Goal: Task Accomplishment & Management: Understand process/instructions

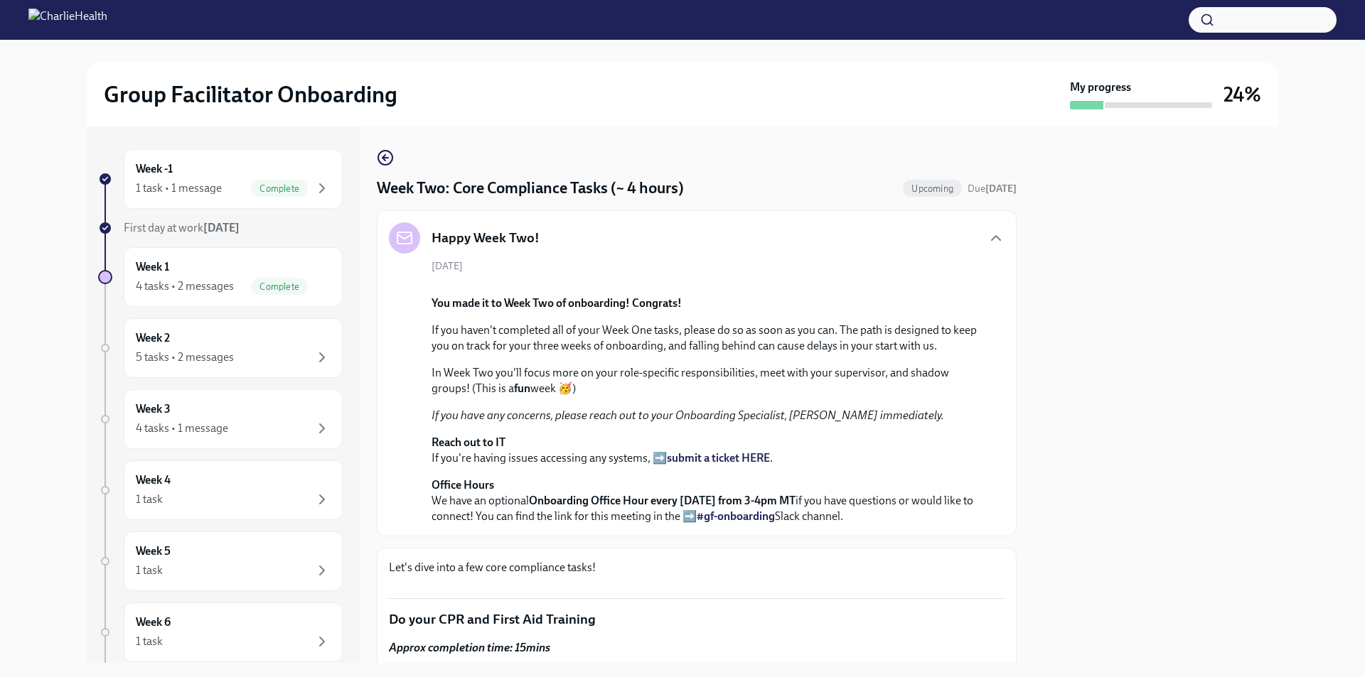
scroll to position [1280, 0]
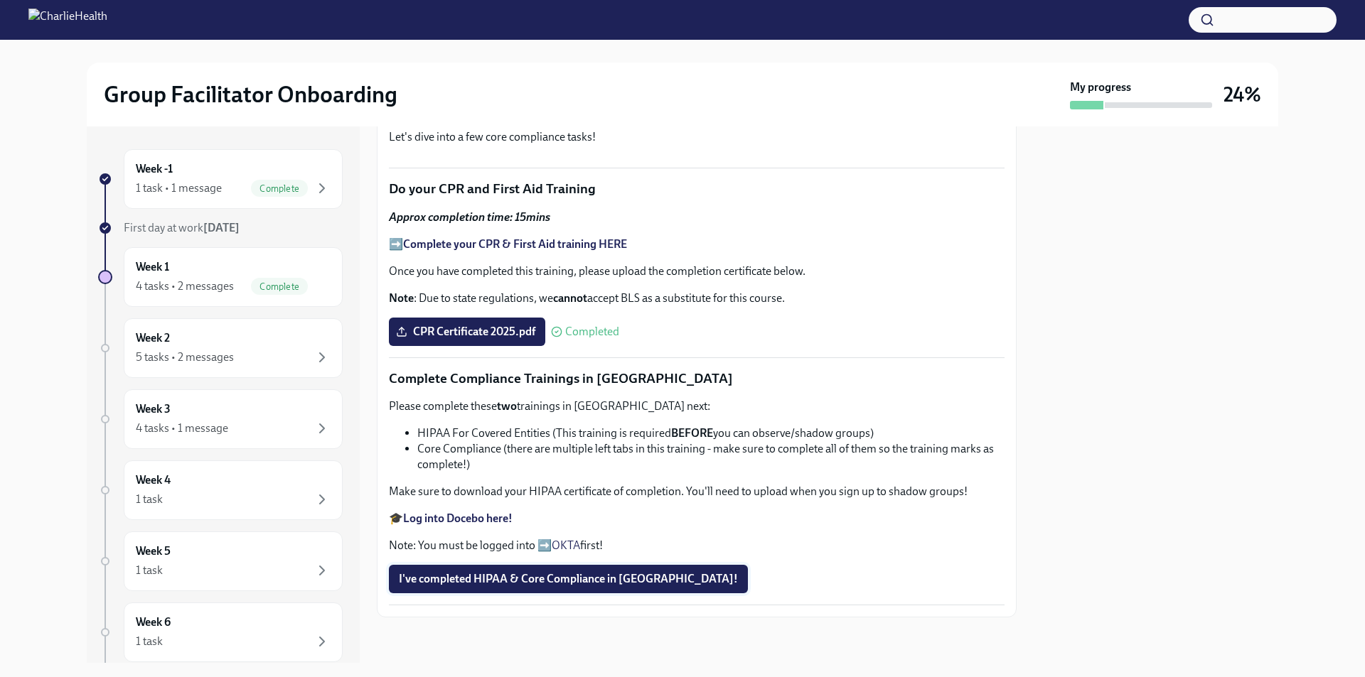
click at [554, 579] on span "I've completed HIPAA & Core Compliance in [GEOGRAPHIC_DATA]!" at bounding box center [568, 579] width 339 height 14
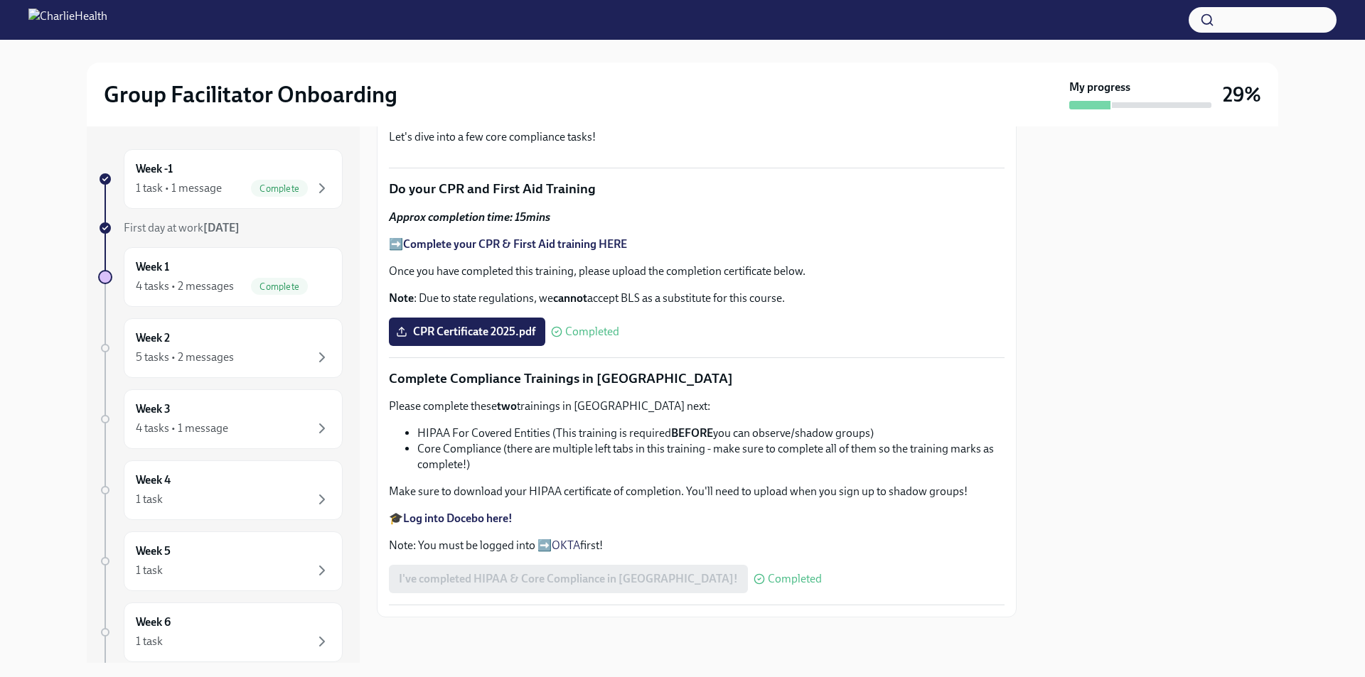
scroll to position [795, 0]
click at [278, 355] on div "5 tasks • 2 messages" at bounding box center [233, 357] width 195 height 17
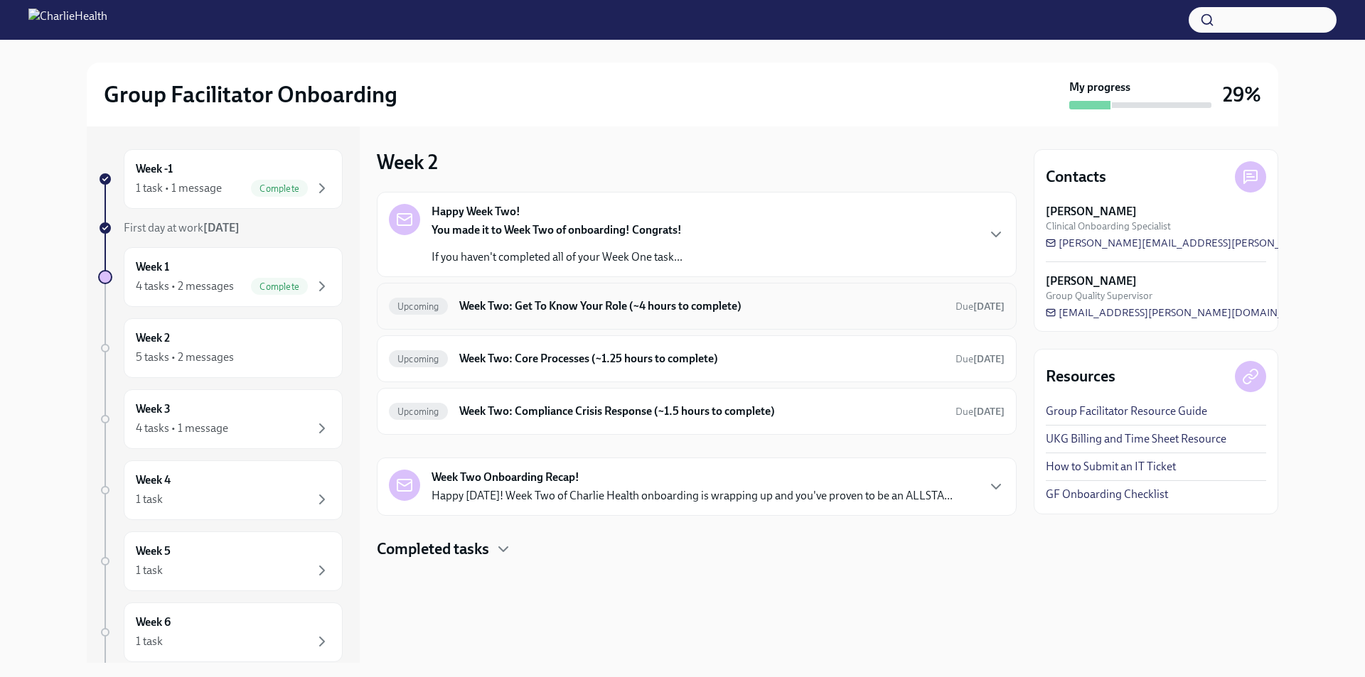
click at [538, 309] on h6 "Week Two: Get To Know Your Role (~4 hours to complete)" at bounding box center [701, 307] width 485 height 16
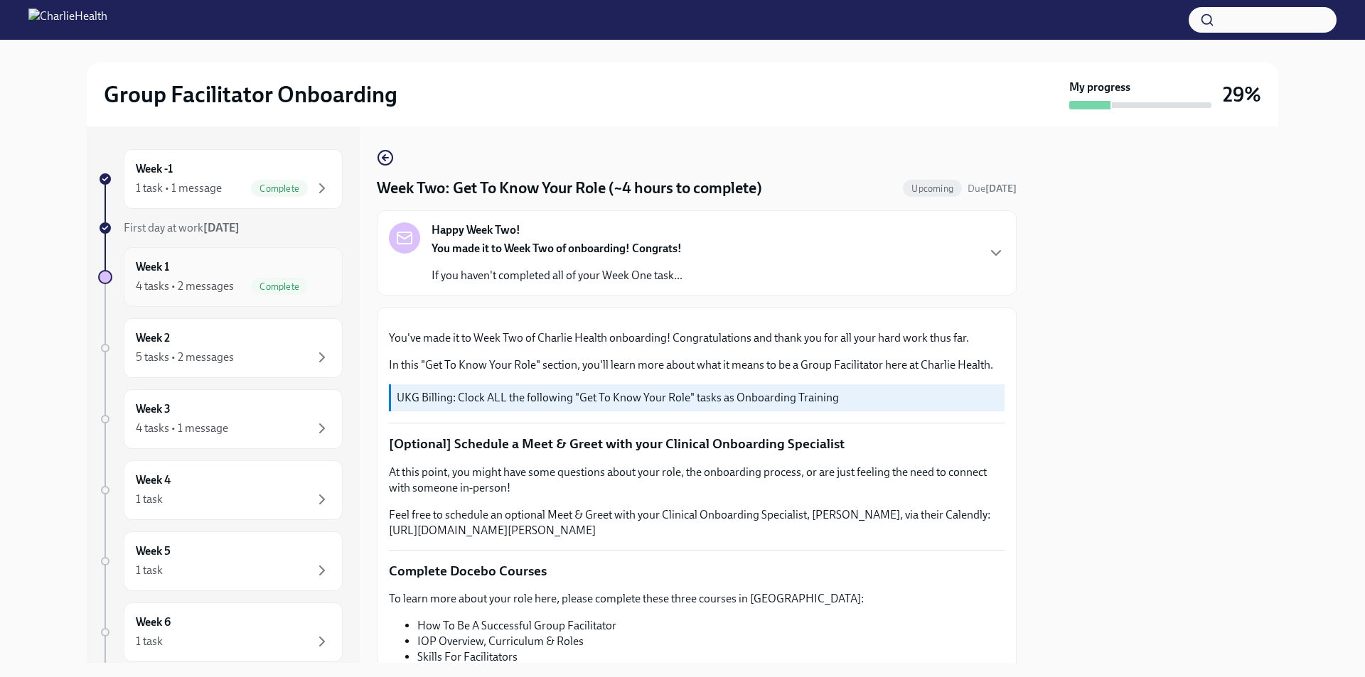
click at [240, 277] on div "Week 1 4 tasks • 2 messages Complete" at bounding box center [233, 277] width 195 height 36
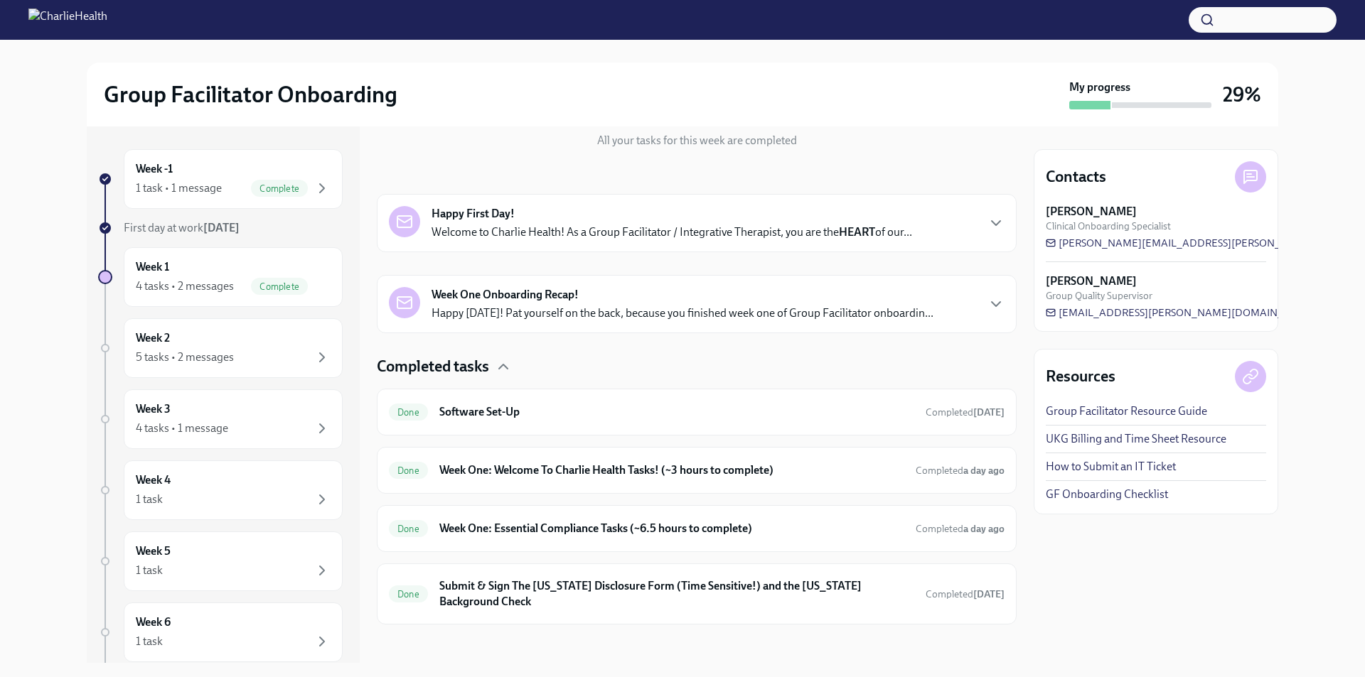
scroll to position [174, 0]
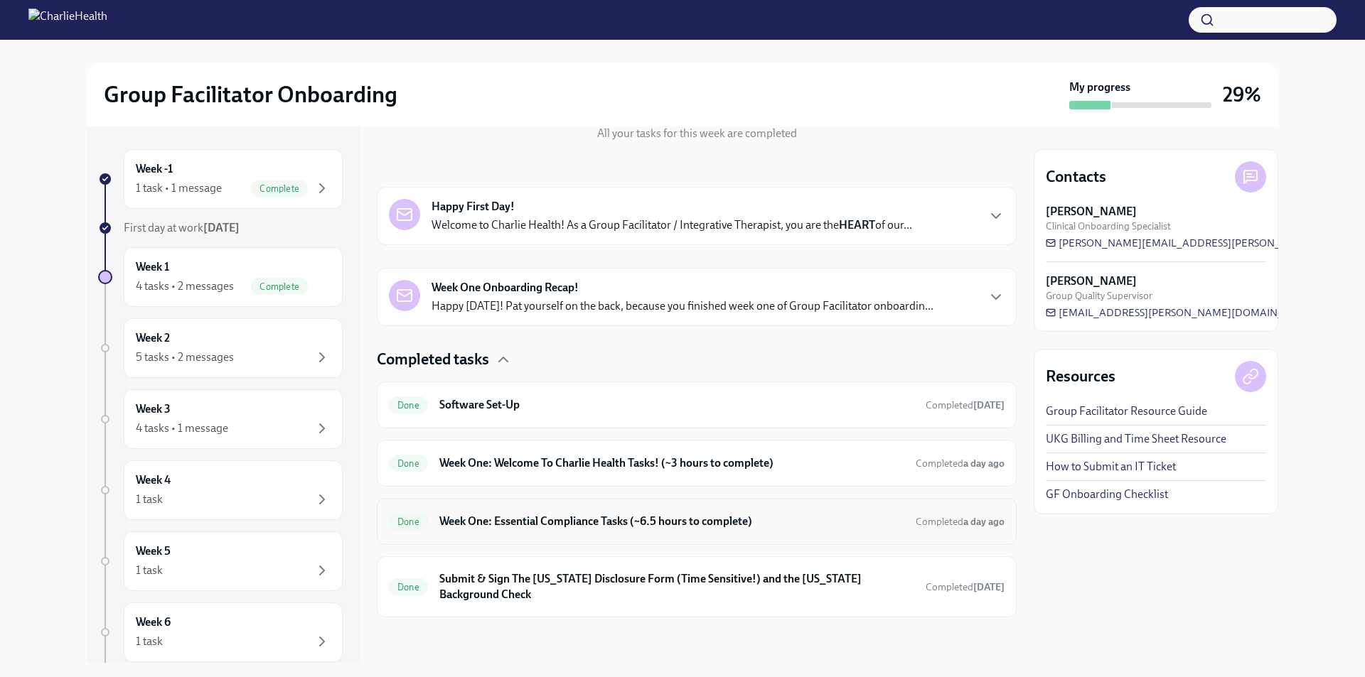
click at [566, 518] on h6 "Week One: Essential Compliance Tasks (~6.5 hours to complete)" at bounding box center [671, 522] width 465 height 16
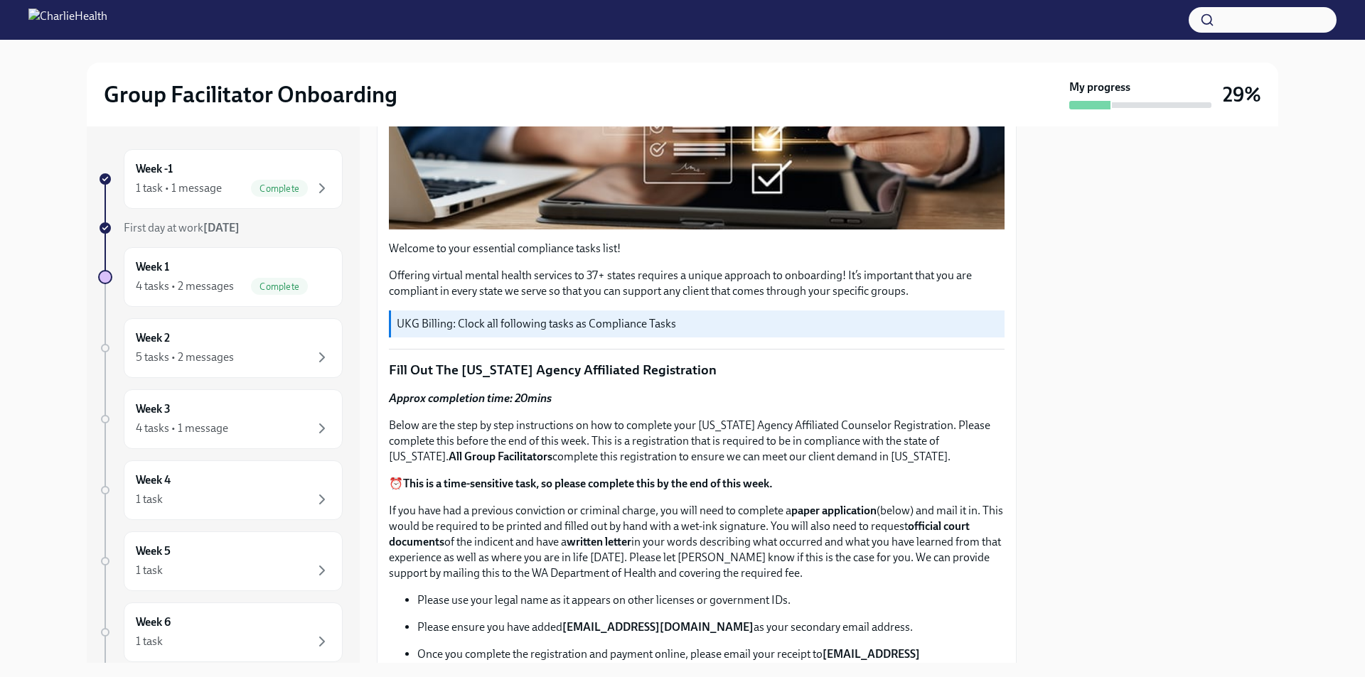
scroll to position [191, 0]
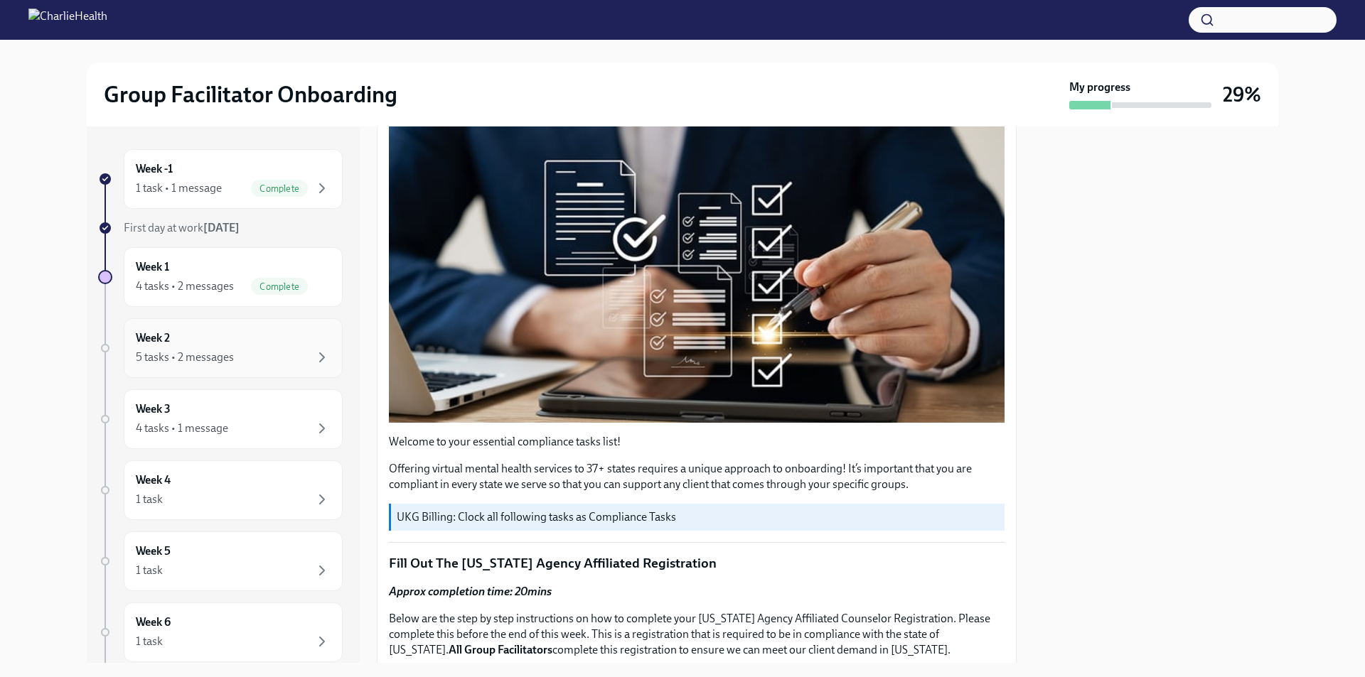
click at [285, 356] on div "5 tasks • 2 messages" at bounding box center [233, 357] width 195 height 17
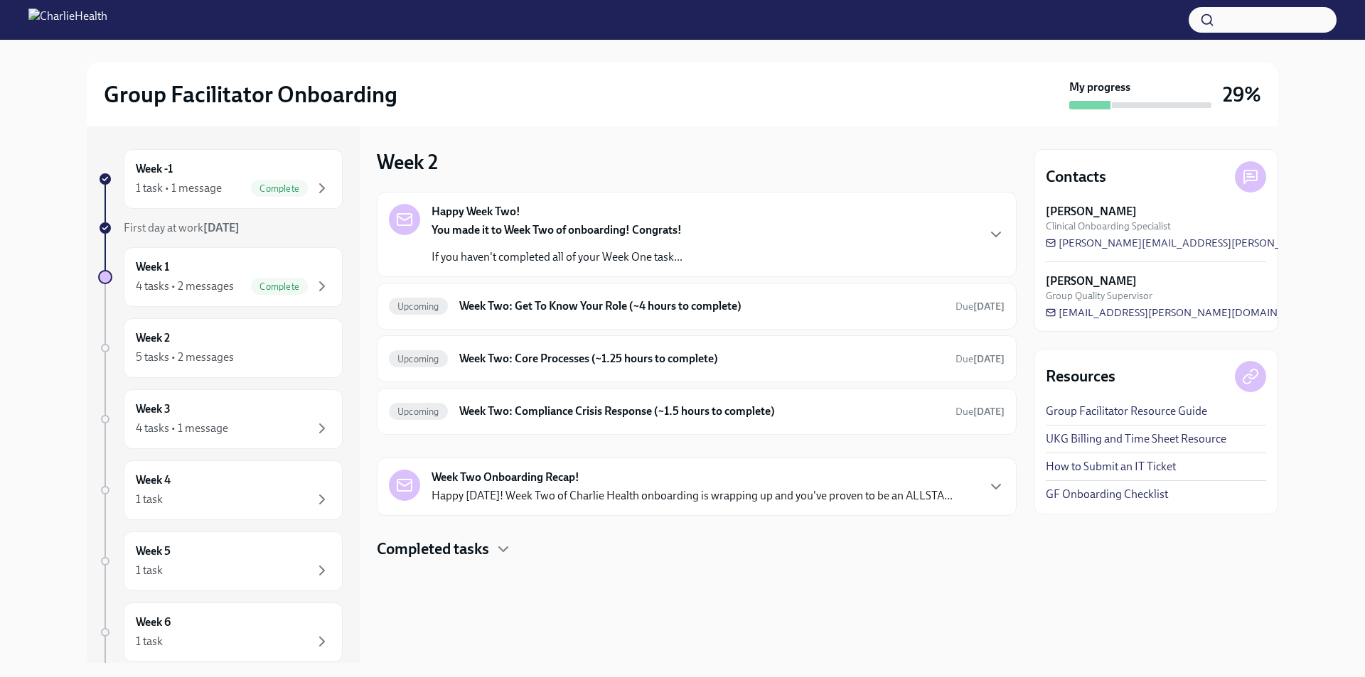
click at [517, 257] on p "If you haven't completed all of your Week One task..." at bounding box center [556, 258] width 251 height 16
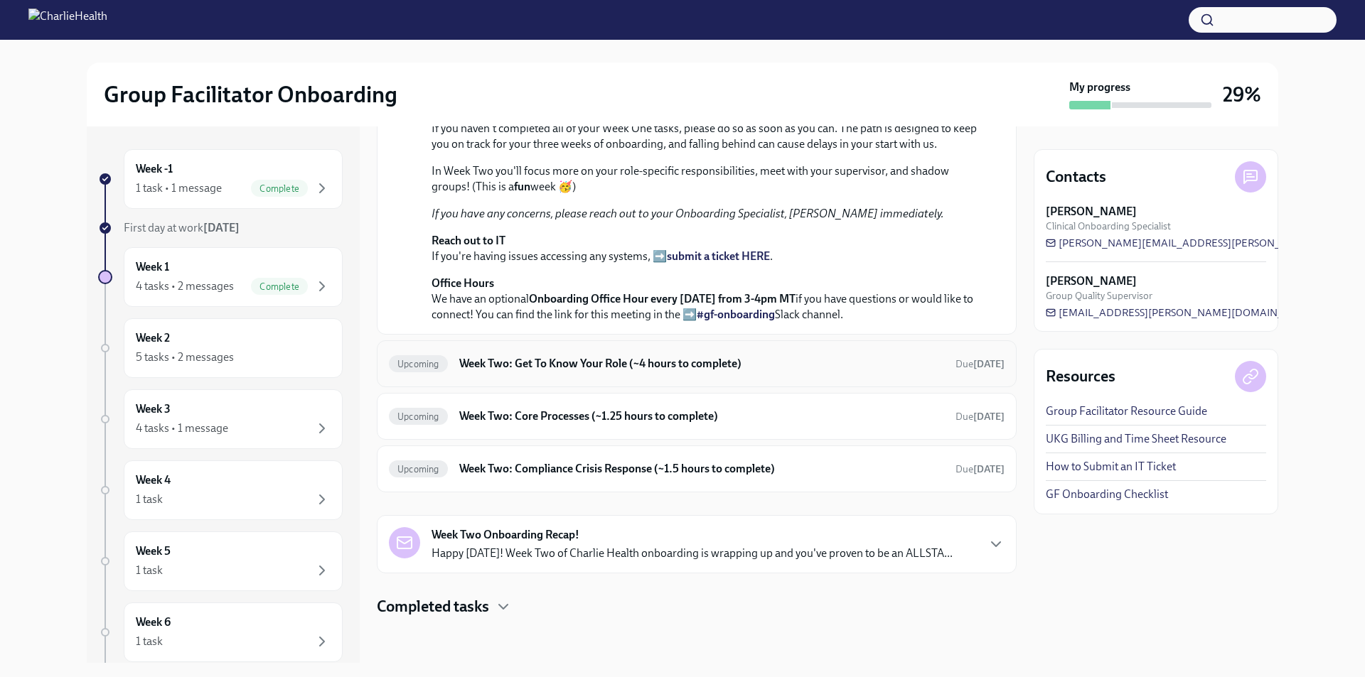
scroll to position [427, 0]
click at [535, 358] on h6 "Week Two: Get To Know Your Role (~4 hours to complete)" at bounding box center [701, 364] width 485 height 16
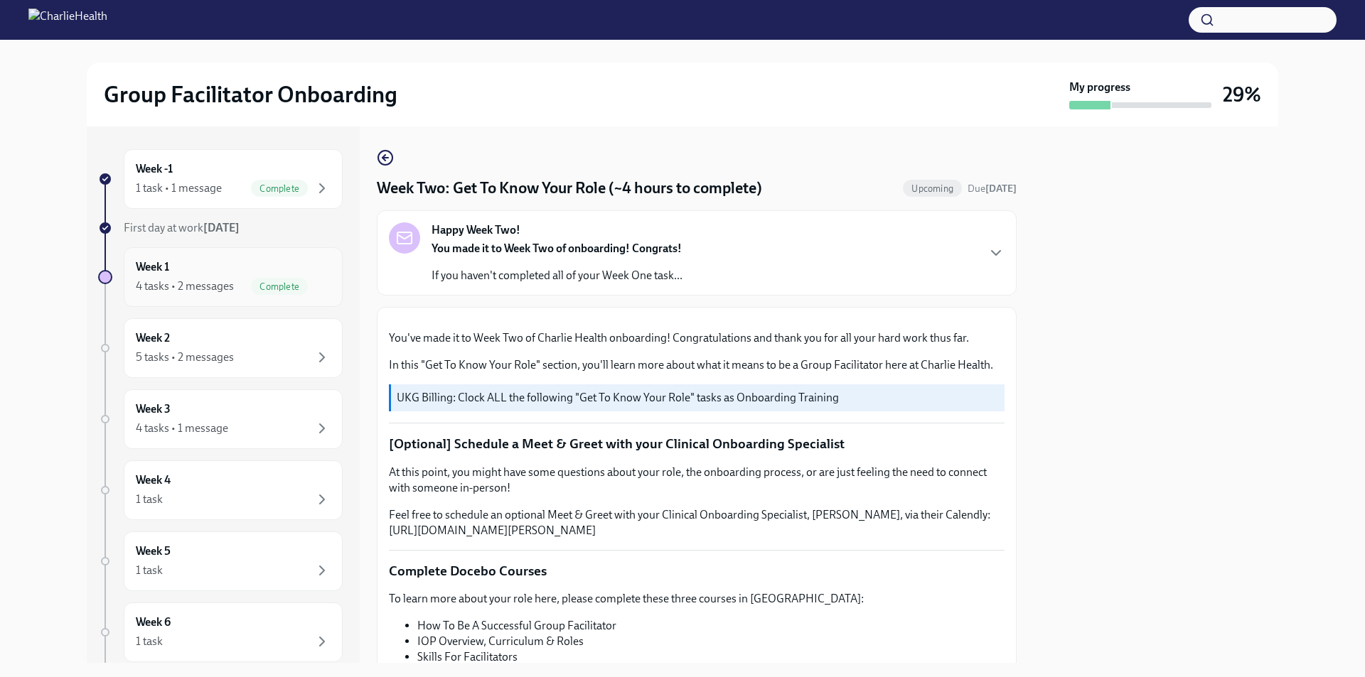
click at [251, 284] on span "Complete" at bounding box center [279, 286] width 57 height 11
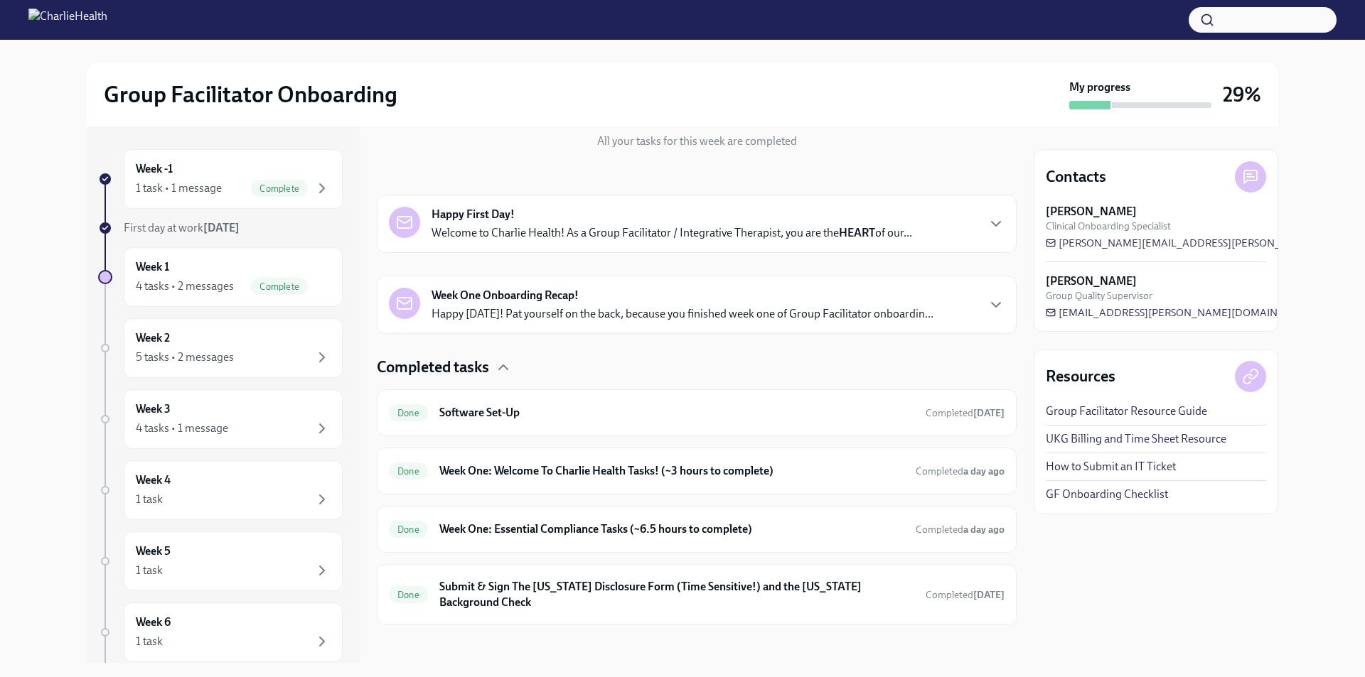
scroll to position [174, 0]
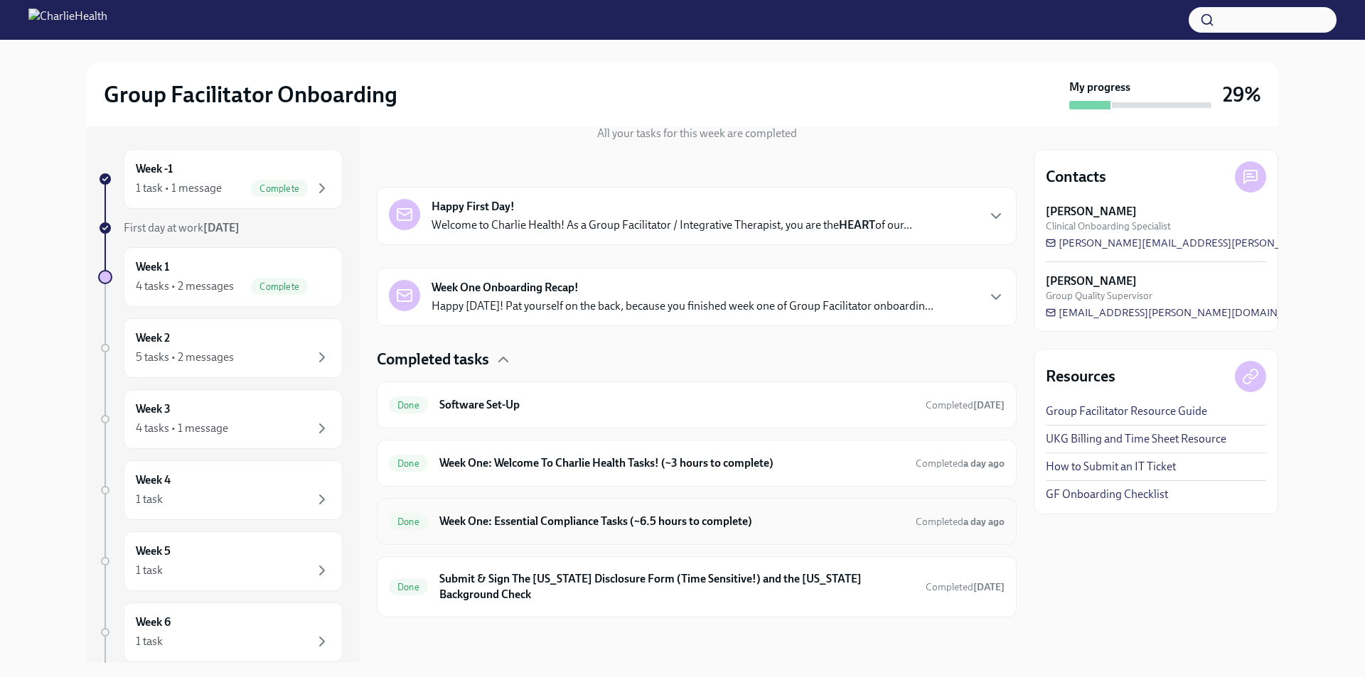
click at [618, 523] on h6 "Week One: Essential Compliance Tasks (~6.5 hours to complete)" at bounding box center [671, 522] width 465 height 16
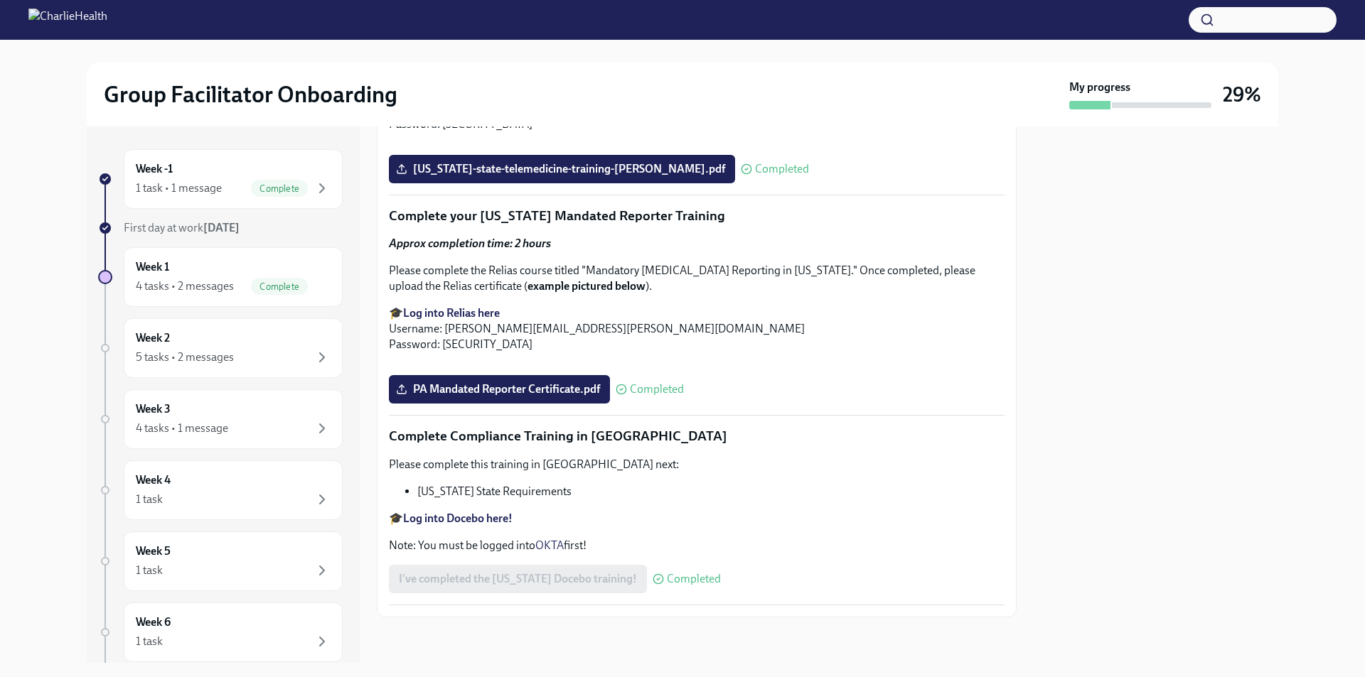
scroll to position [3034, 0]
click at [256, 350] on div "5 tasks • 2 messages" at bounding box center [233, 357] width 195 height 17
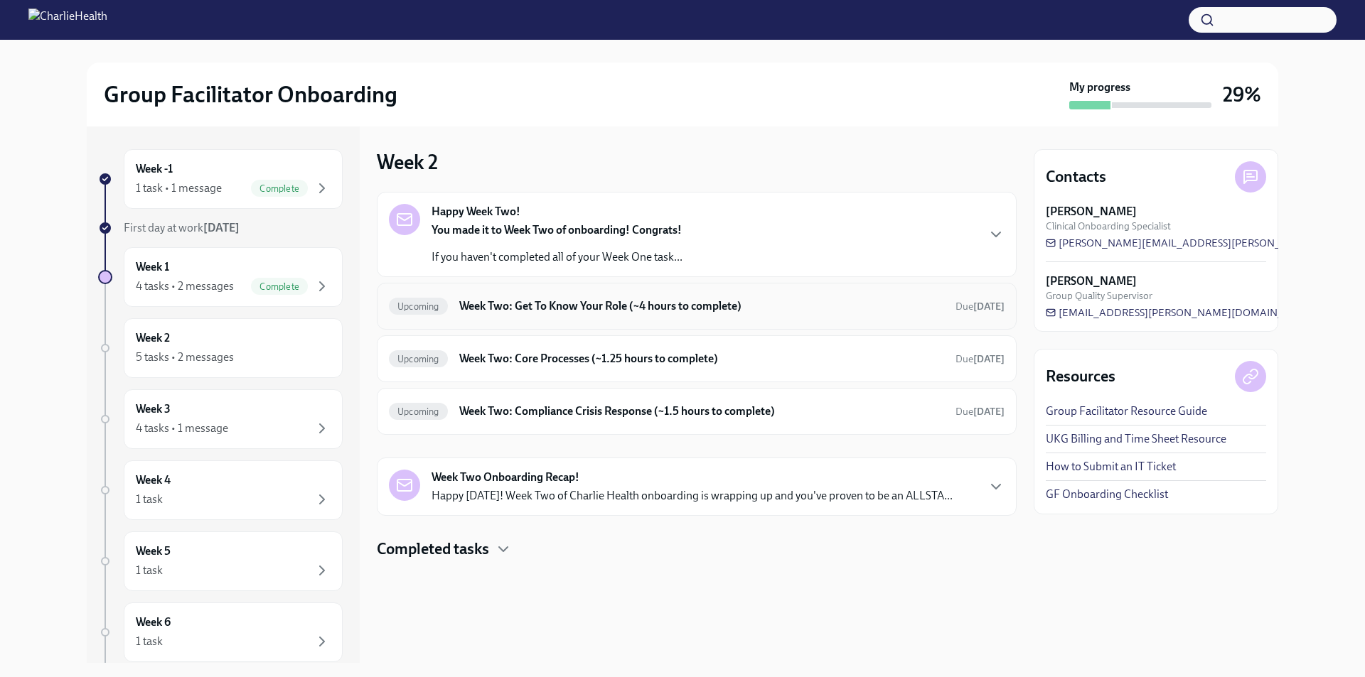
click at [606, 311] on h6 "Week Two: Get To Know Your Role (~4 hours to complete)" at bounding box center [701, 307] width 485 height 16
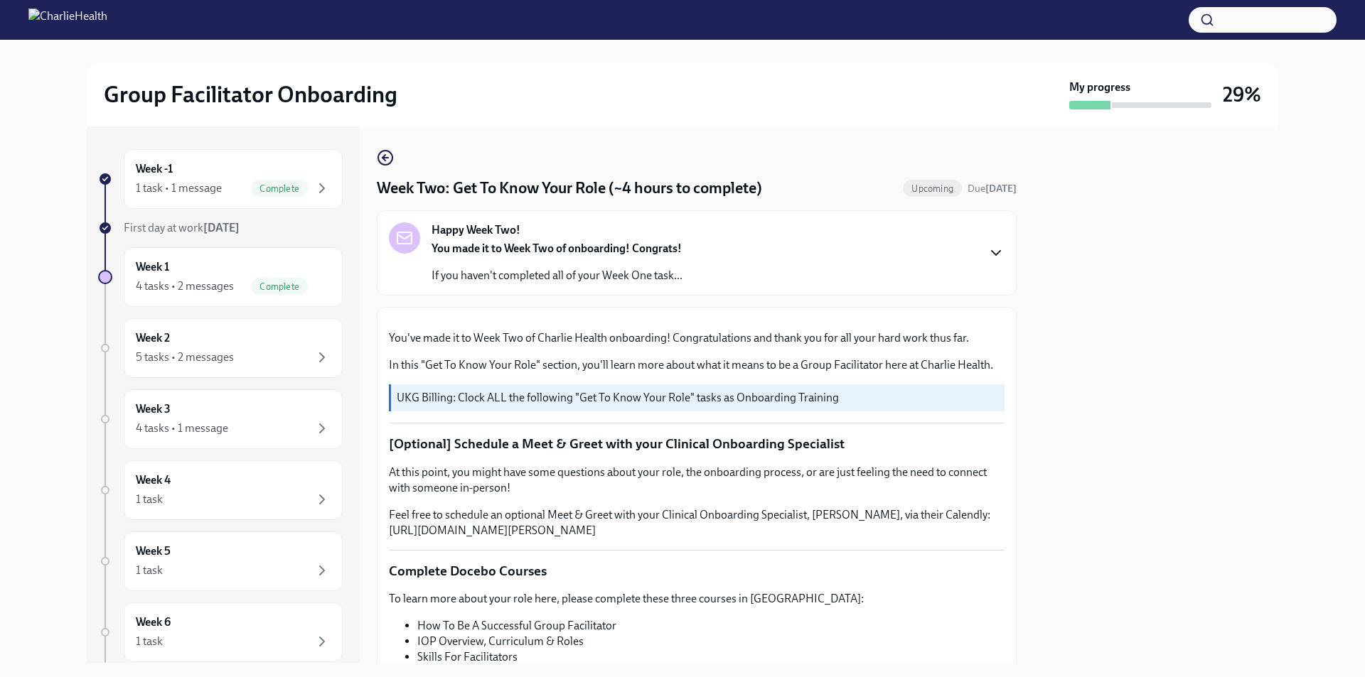
click at [987, 250] on icon "button" at bounding box center [995, 253] width 17 height 17
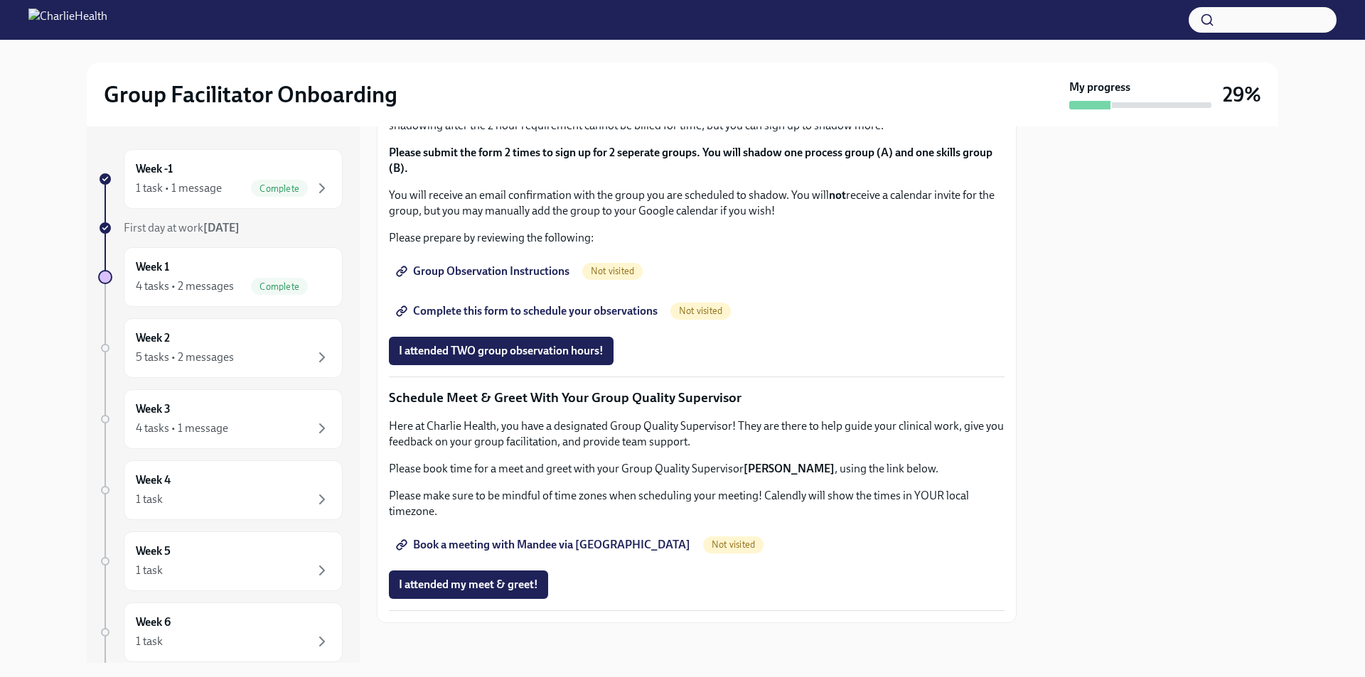
scroll to position [995, 0]
click at [193, 287] on div "4 tasks • 2 messages" at bounding box center [185, 287] width 98 height 16
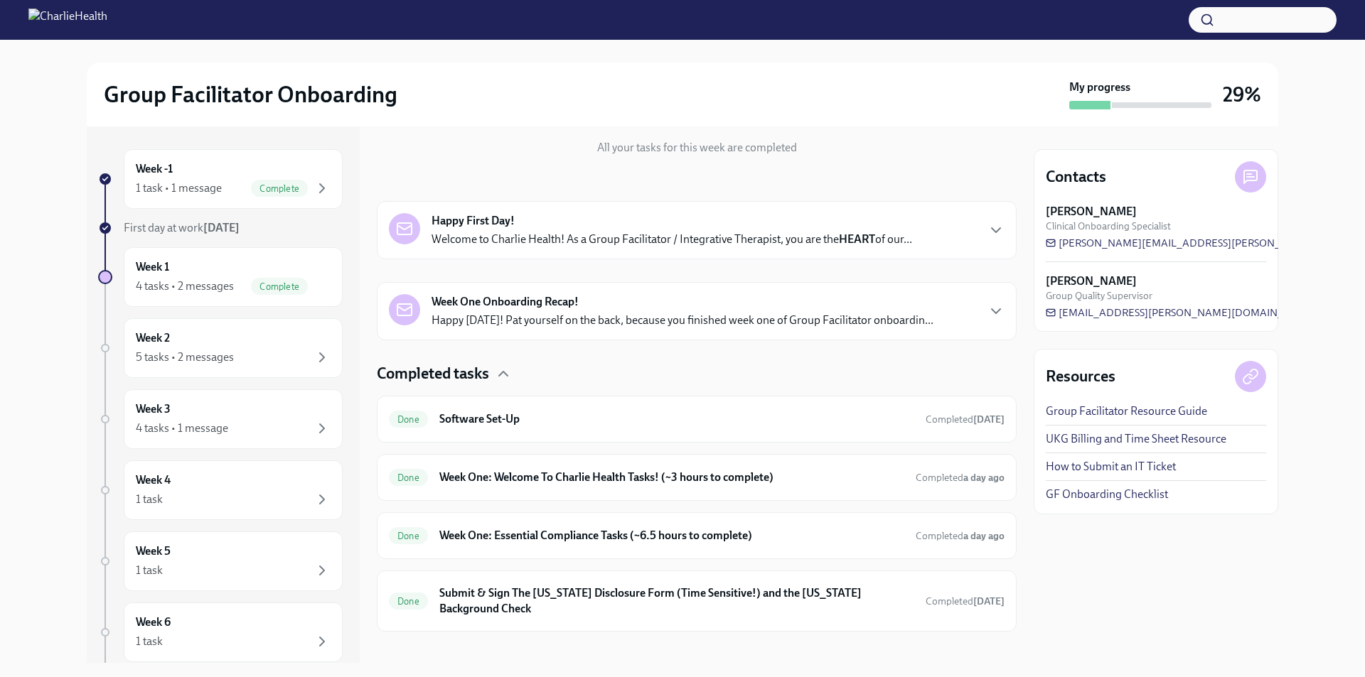
scroll to position [174, 0]
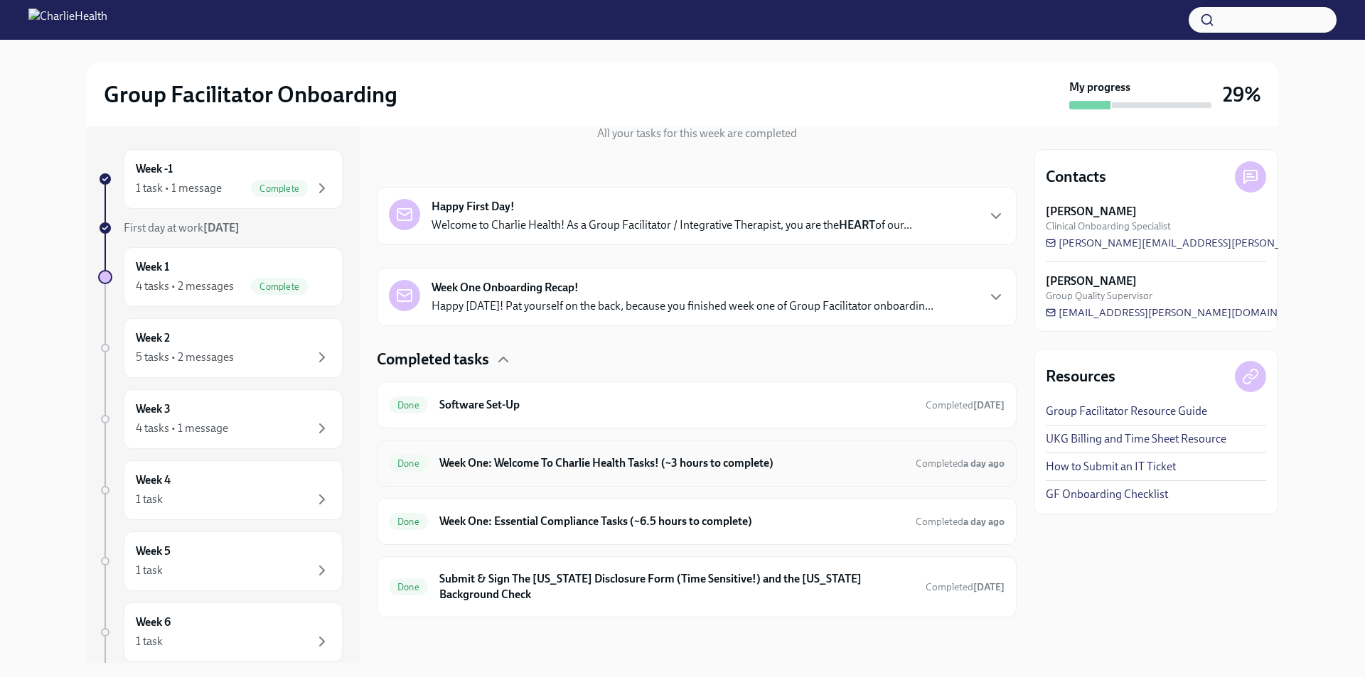
click at [670, 459] on h6 "Week One: Welcome To Charlie Health Tasks! (~3 hours to complete)" at bounding box center [671, 464] width 465 height 16
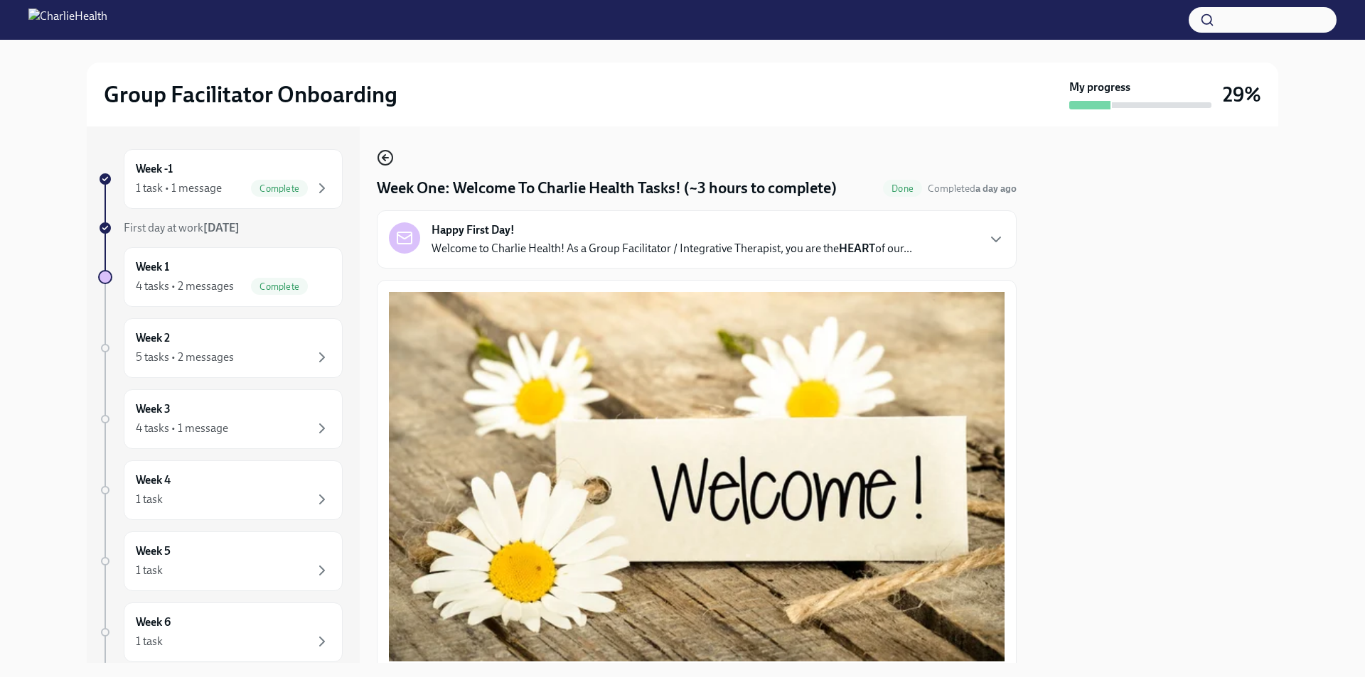
click at [383, 160] on icon "button" at bounding box center [385, 157] width 17 height 17
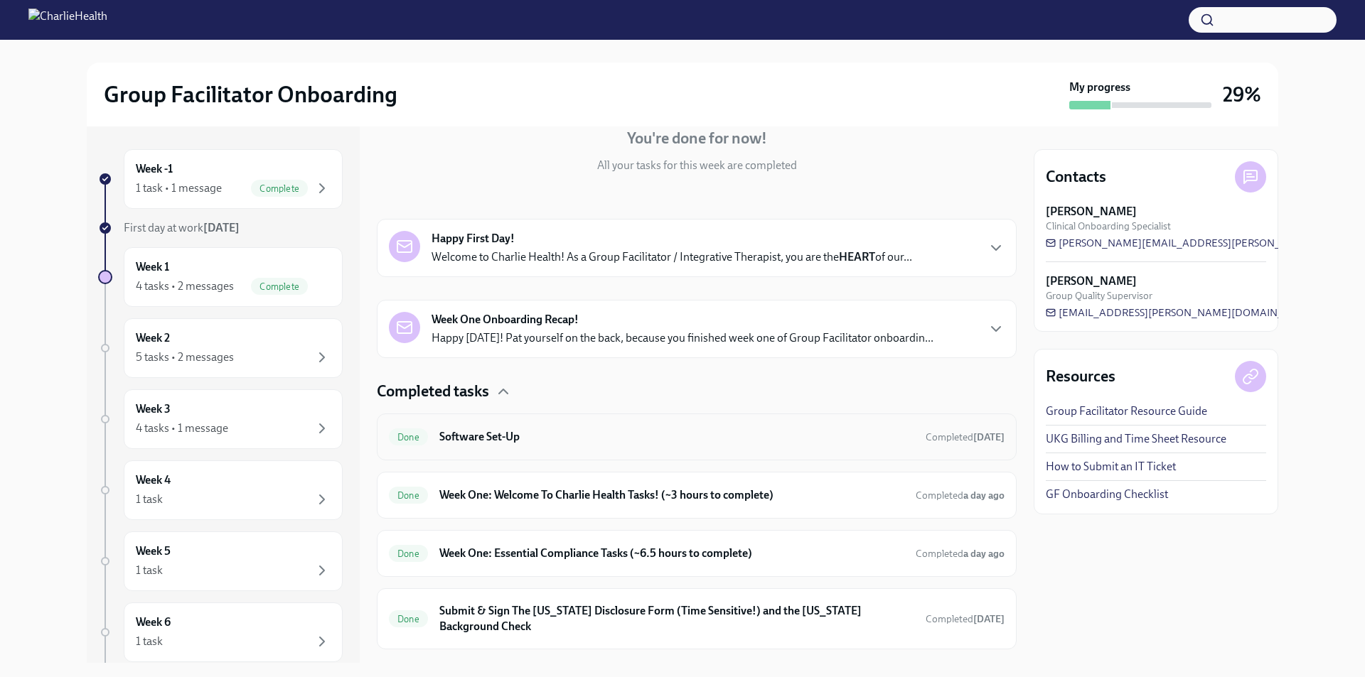
scroll to position [174, 0]
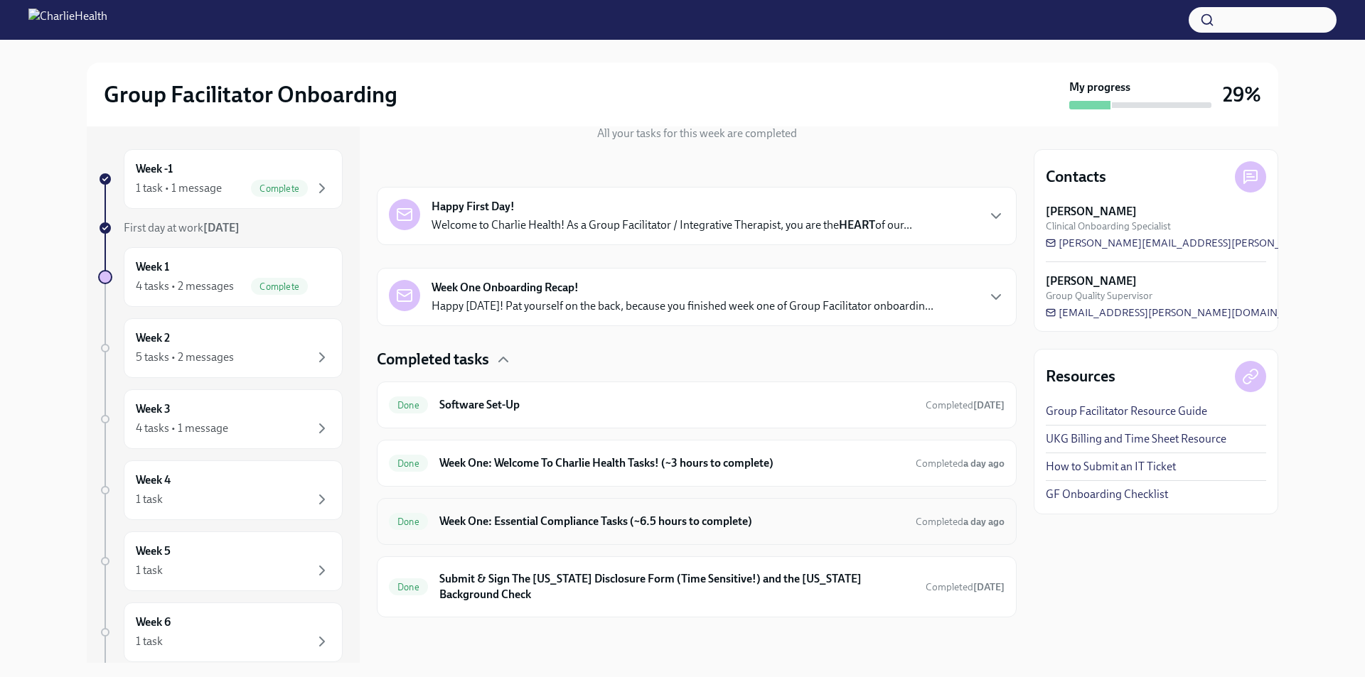
click at [585, 530] on div "Done Week One: Essential Compliance Tasks (~6.5 hours to complete) Completed a …" at bounding box center [697, 521] width 616 height 23
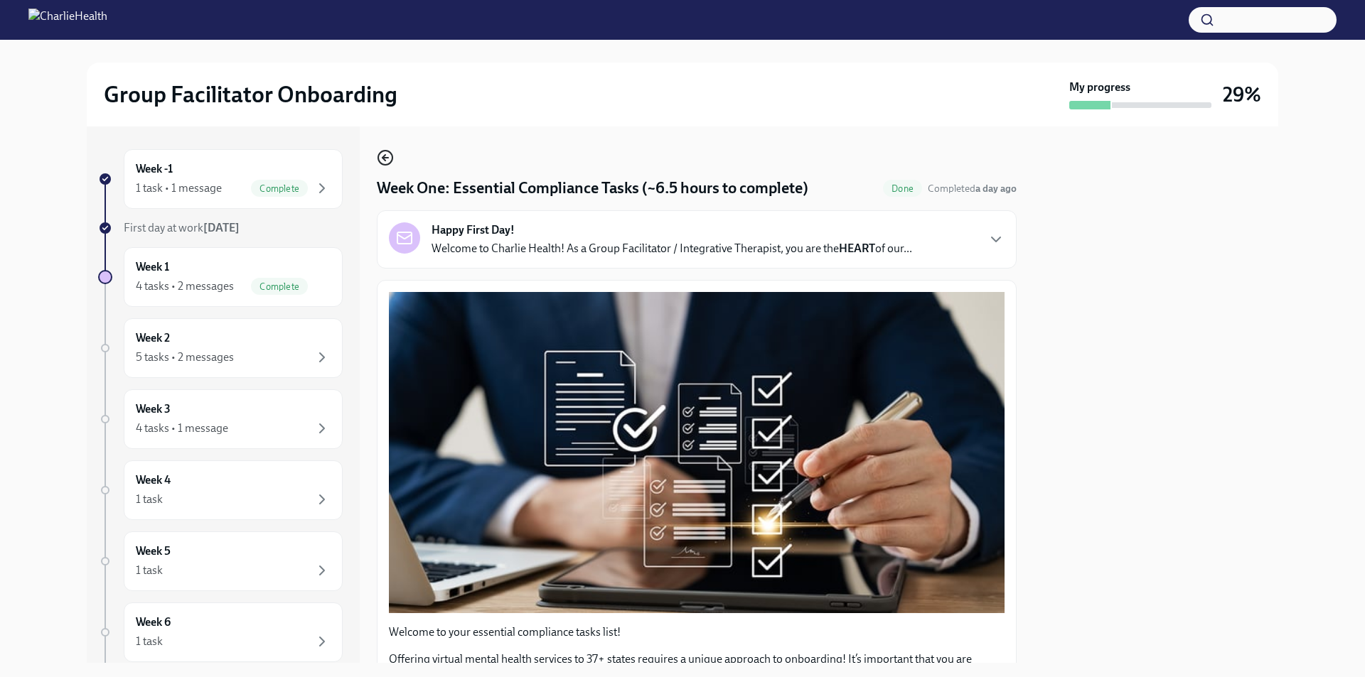
click at [379, 153] on icon "button" at bounding box center [385, 157] width 17 height 17
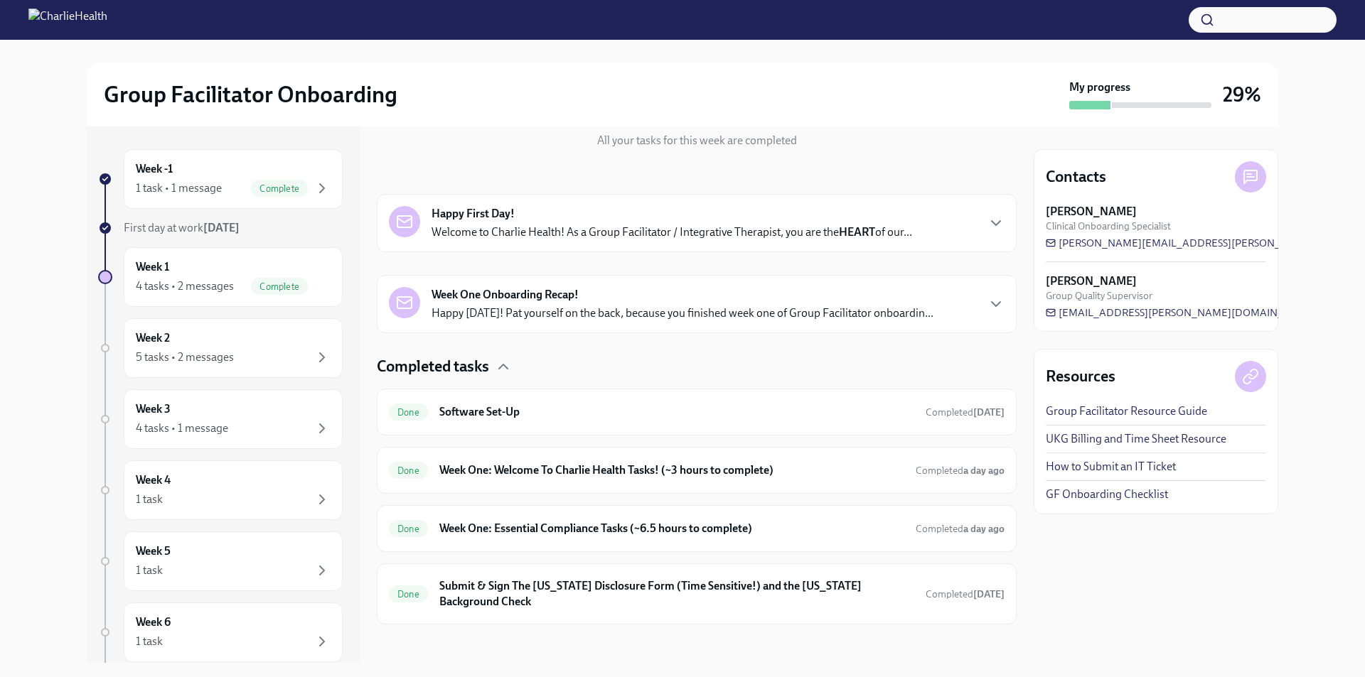
scroll to position [174, 0]
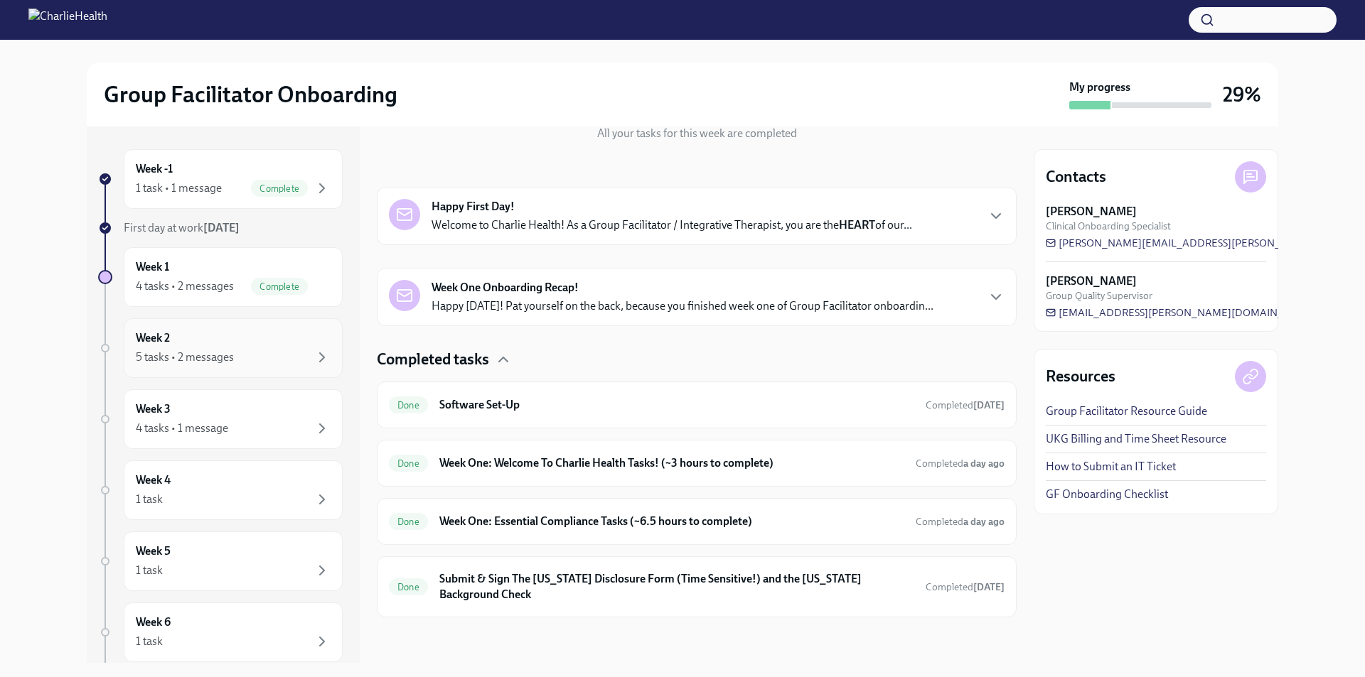
click at [232, 337] on div "Week 2 5 tasks • 2 messages" at bounding box center [233, 349] width 195 height 36
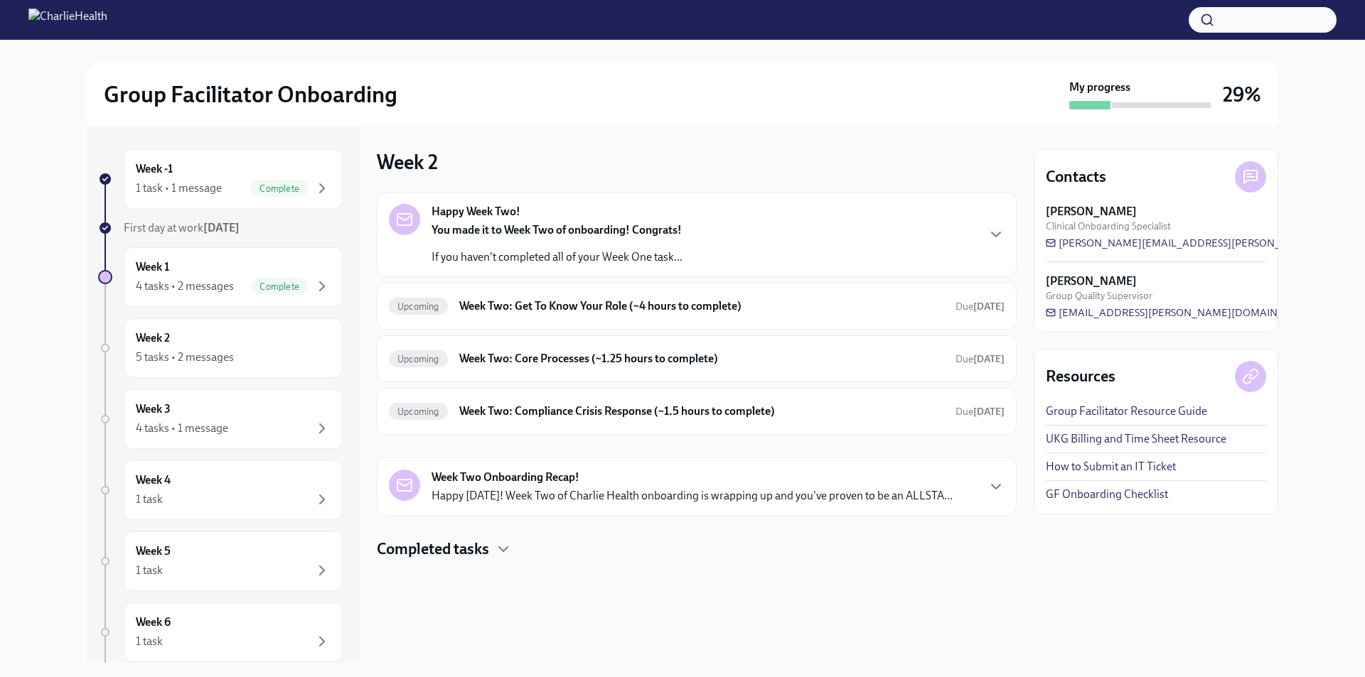
click at [459, 229] on strong "You made it to Week Two of onboarding! Congrats!" at bounding box center [556, 230] width 250 height 14
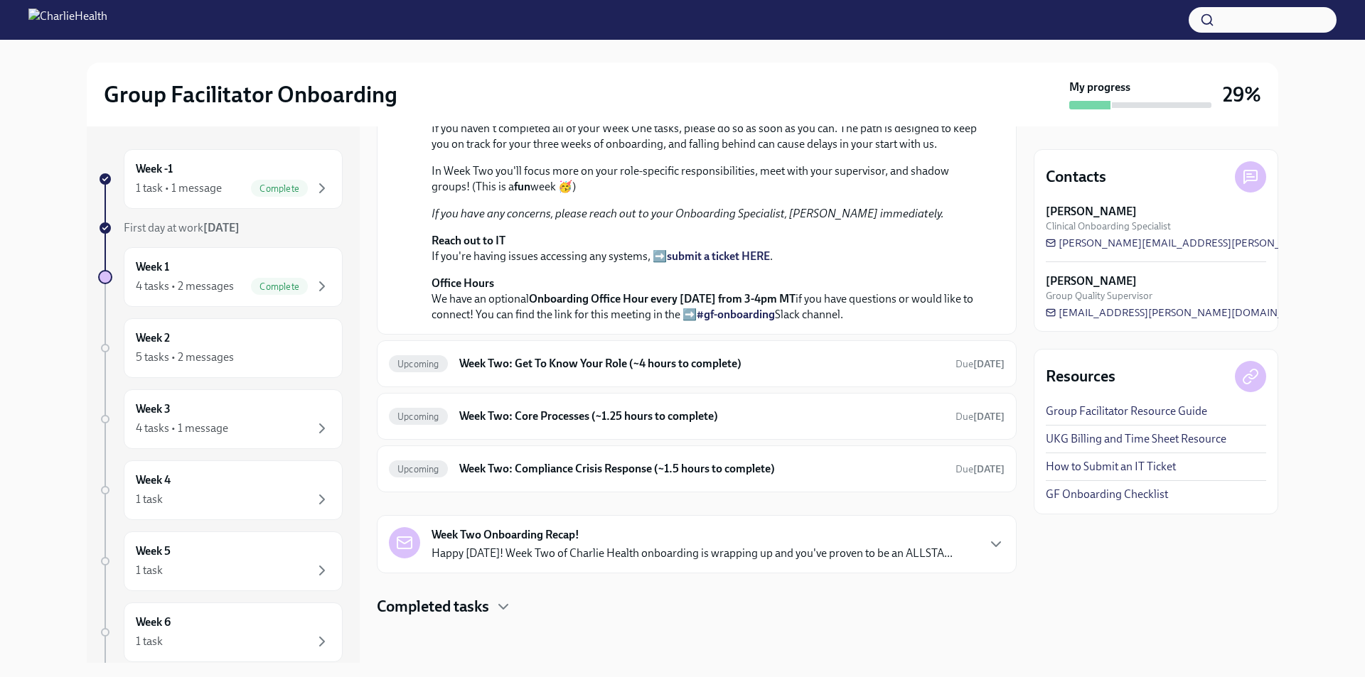
scroll to position [427, 0]
click at [532, 411] on h6 "Week Two: Core Processes (~1.25 hours to complete)" at bounding box center [701, 417] width 485 height 16
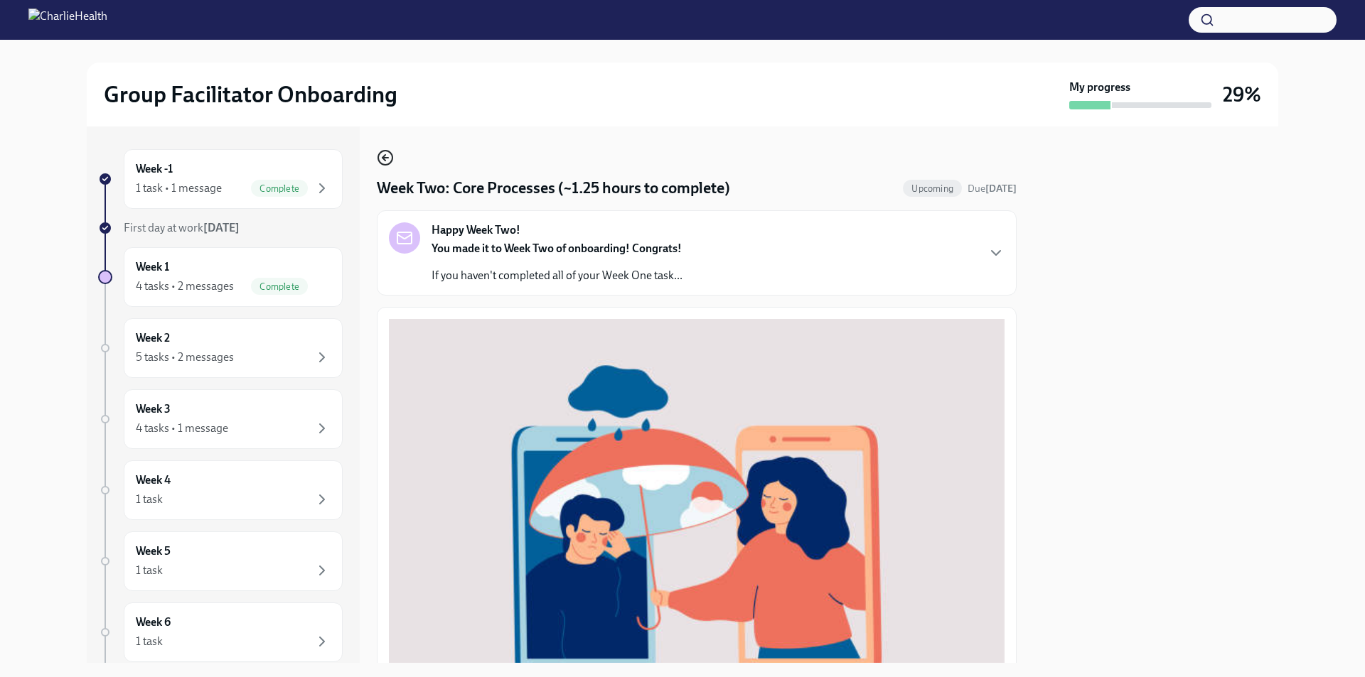
click at [392, 153] on icon "button" at bounding box center [385, 157] width 17 height 17
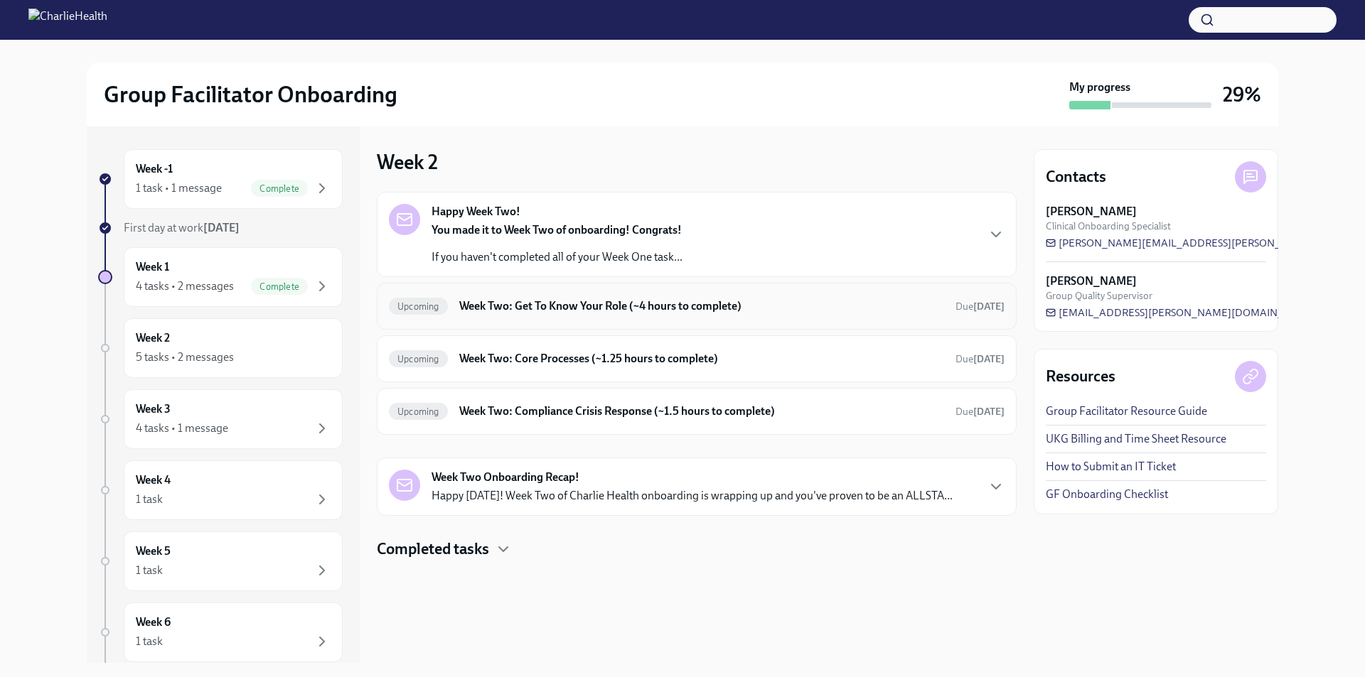
click at [532, 308] on h6 "Week Two: Get To Know Your Role (~4 hours to complete)" at bounding box center [701, 307] width 485 height 16
